Goal: Task Accomplishment & Management: Manage account settings

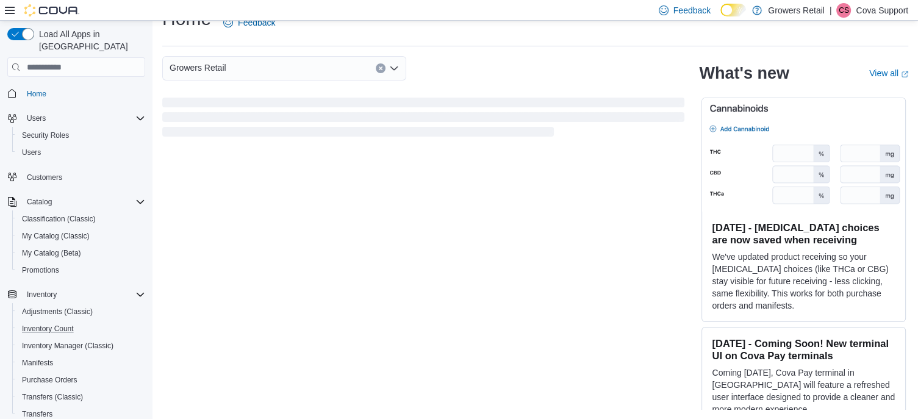
scroll to position [61, 0]
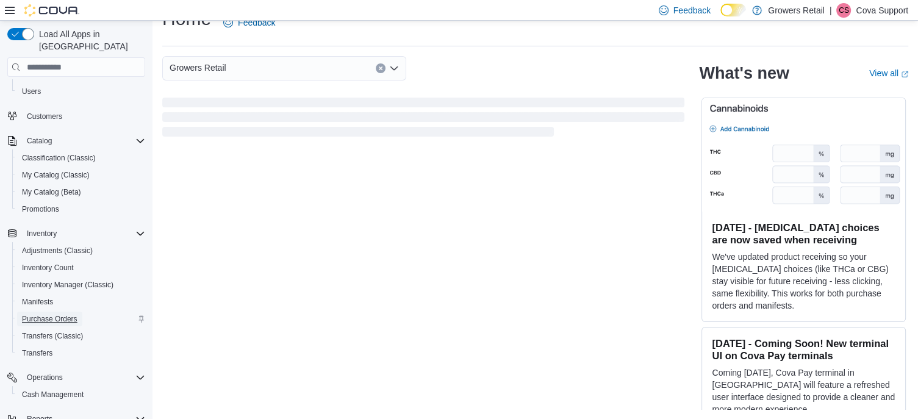
click at [56, 314] on span "Purchase Orders" at bounding box center [50, 319] width 56 height 10
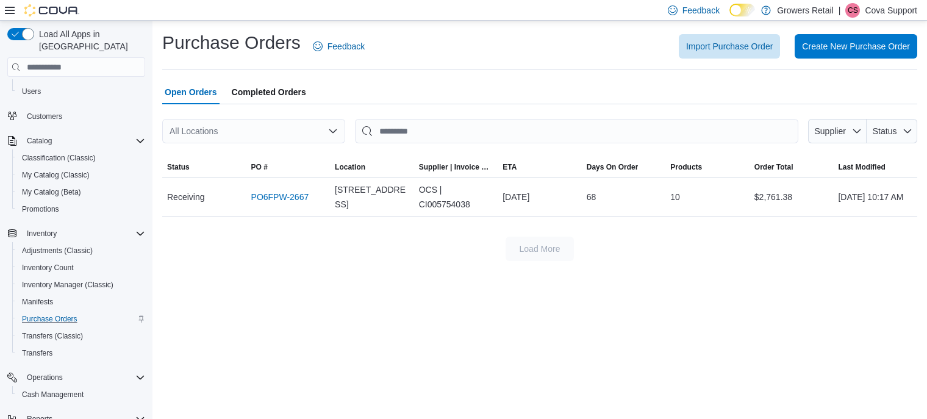
click at [259, 91] on span "Completed Orders" at bounding box center [269, 92] width 74 height 24
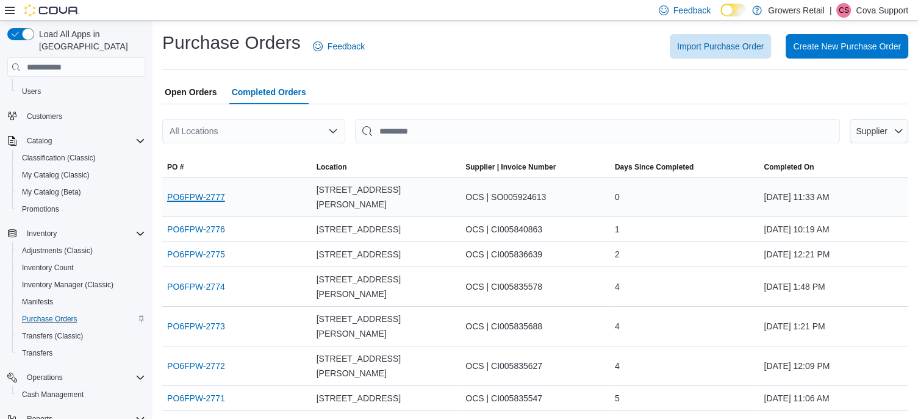
click at [206, 190] on link "PO6FPW-2777" at bounding box center [196, 197] width 58 height 15
drag, startPoint x: 32, startPoint y: 76, endPoint x: 83, endPoint y: 85, distance: 51.5
click at [32, 87] on span "Users" at bounding box center [31, 92] width 19 height 10
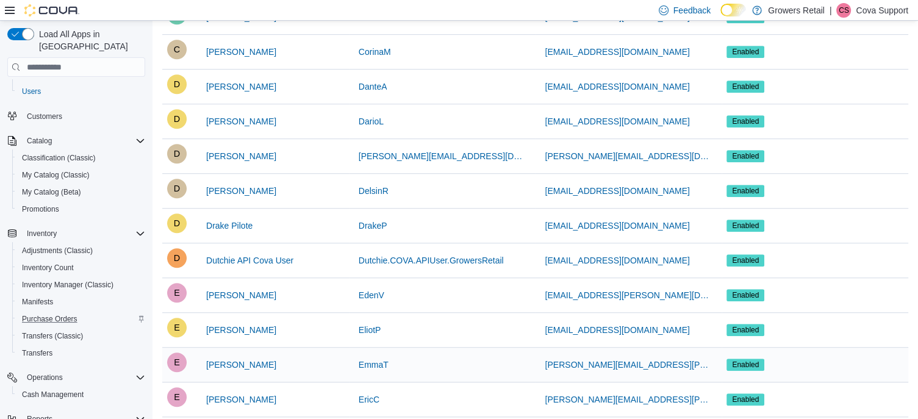
scroll to position [793, 0]
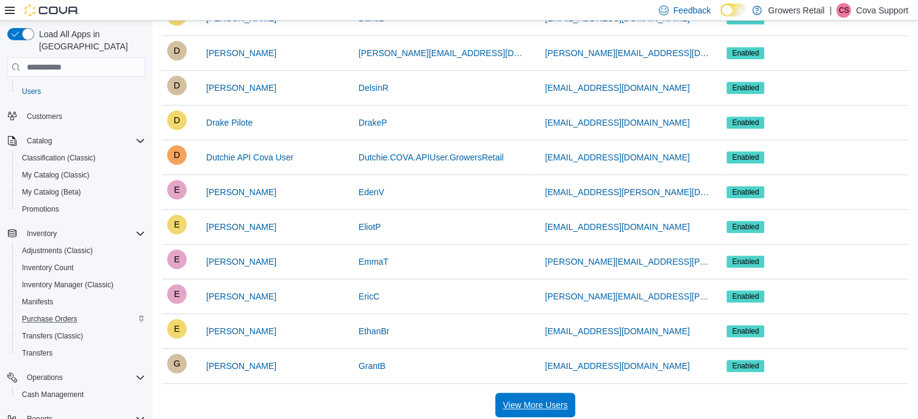
click at [538, 399] on span "View More Users" at bounding box center [535, 405] width 65 height 12
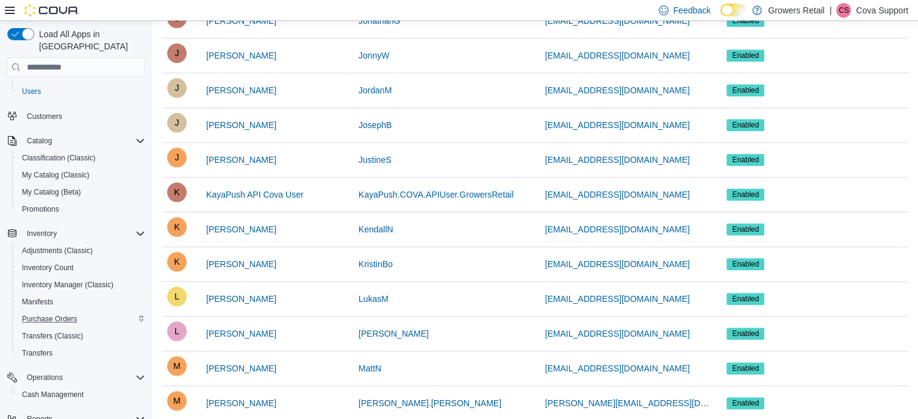
scroll to position [1408, 0]
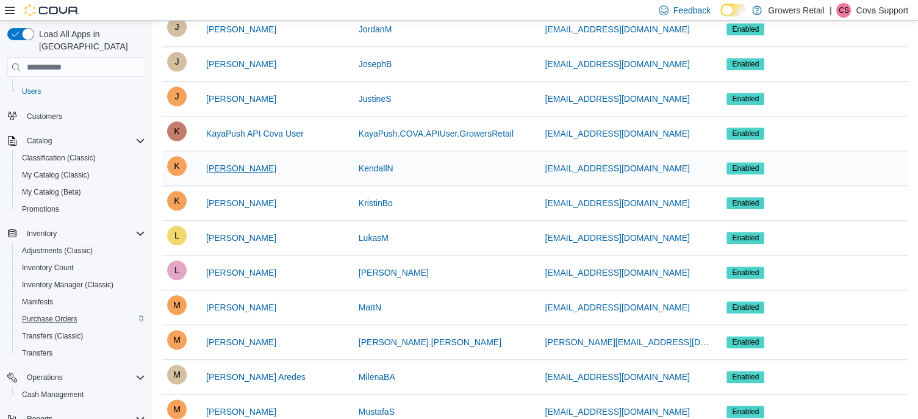
drag, startPoint x: 277, startPoint y: 164, endPoint x: 210, endPoint y: 170, distance: 67.4
click at [209, 170] on div "K Kendall Newman" at bounding box center [255, 168] width 177 height 24
copy span "Kendall Newman"
drag, startPoint x: 767, startPoint y: 9, endPoint x: 827, endPoint y: 12, distance: 59.9
click at [827, 12] on div "Feedback Dark Mode Growers Retail | CS Cova Support" at bounding box center [781, 10] width 254 height 24
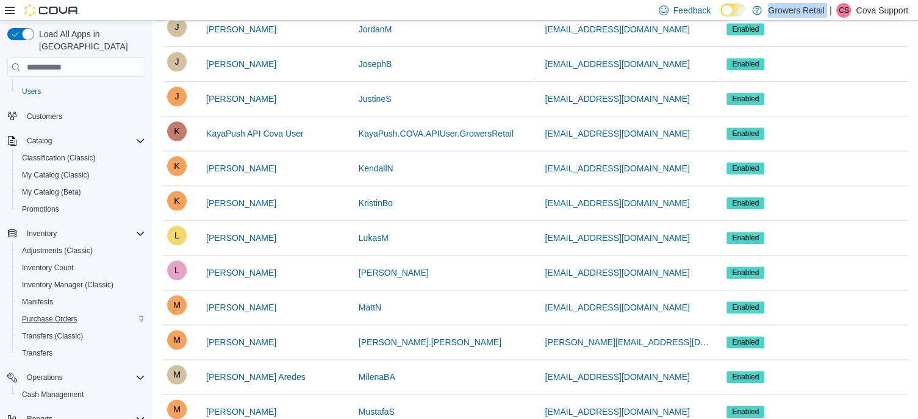
copy p "Growers Retail"
click at [880, 11] on p "Cova Support" at bounding box center [882, 10] width 52 height 15
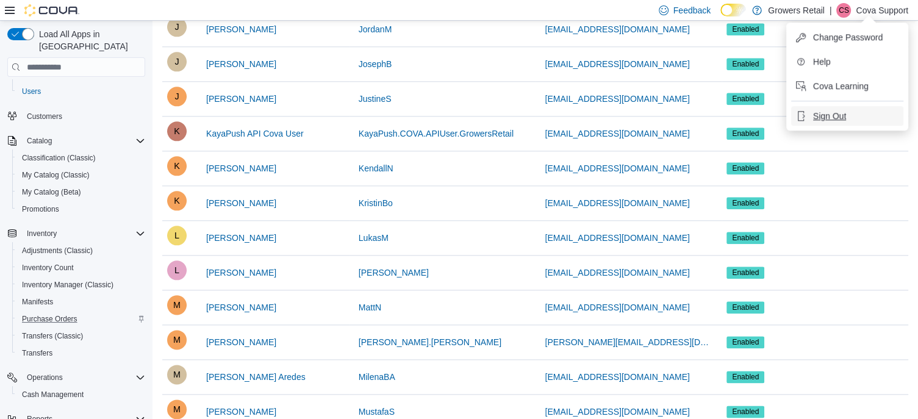
click at [838, 118] on span "Sign Out" at bounding box center [829, 116] width 33 height 12
